Goal: Navigation & Orientation: Go to known website

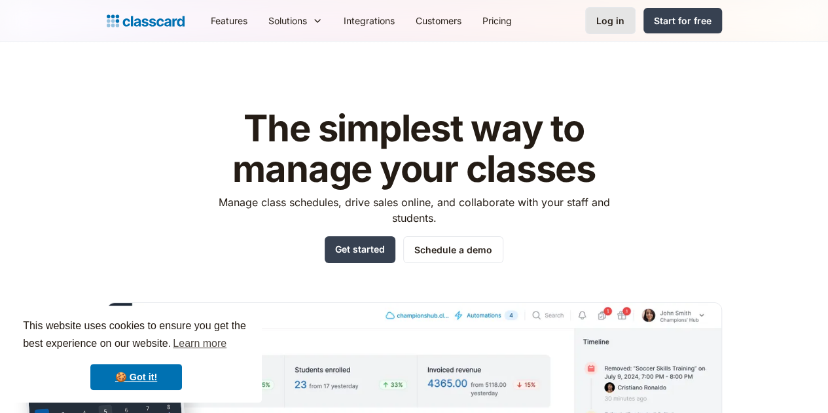
click at [636, 29] on link "Log in" at bounding box center [610, 20] width 50 height 27
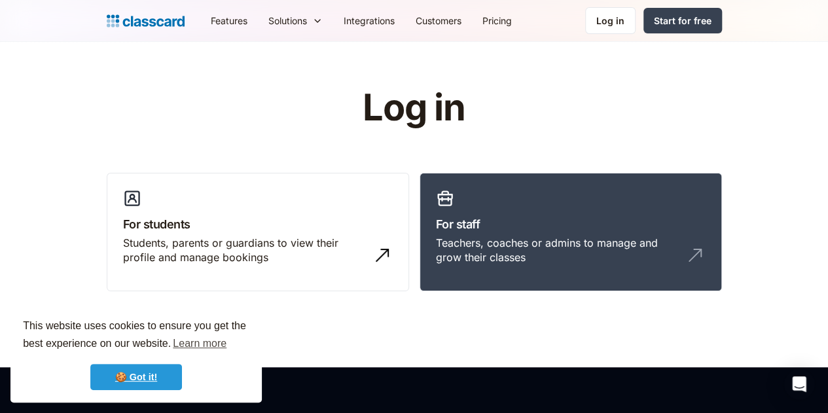
click at [128, 386] on link "🍪 Got it!" at bounding box center [136, 377] width 92 height 26
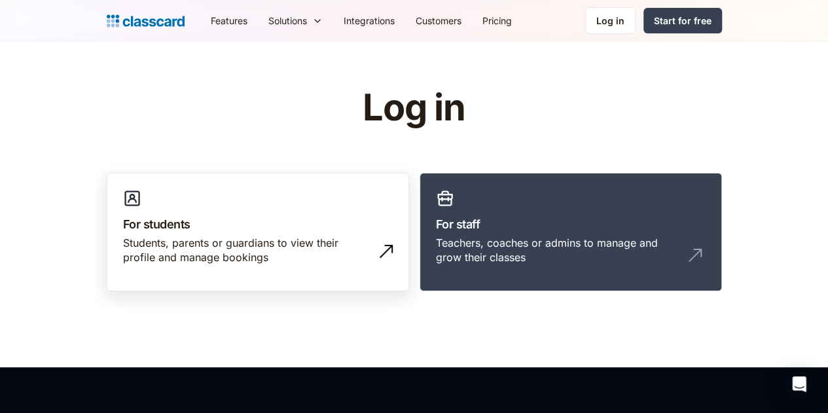
click at [233, 252] on div "Students, parents or guardians to view their profile and manage bookings" at bounding box center [245, 250] width 244 height 29
